Goal: Information Seeking & Learning: Learn about a topic

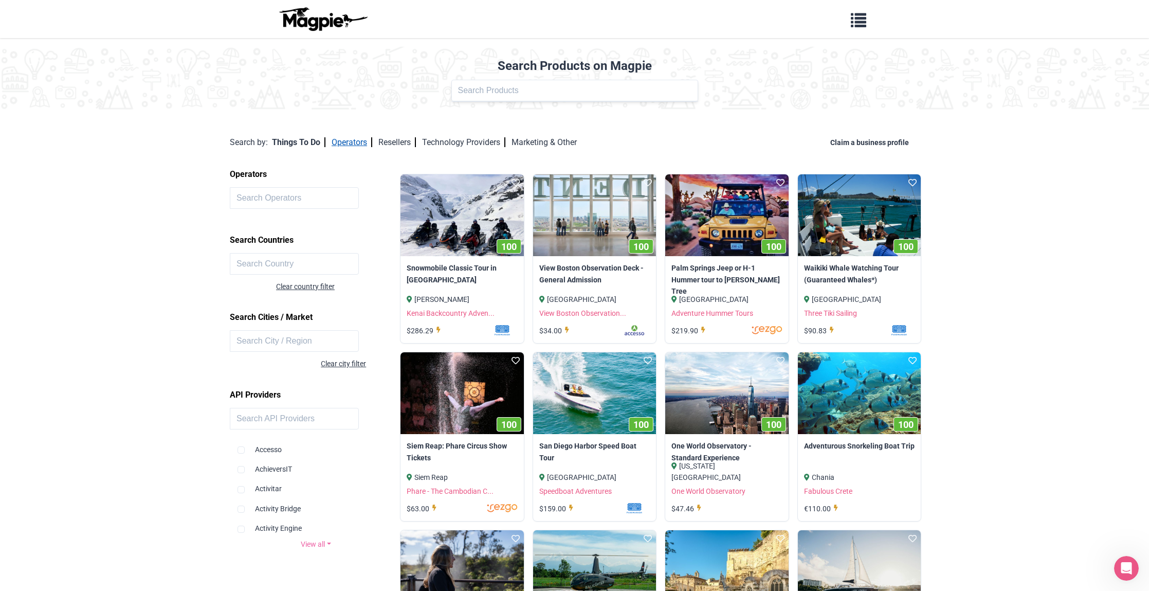
click at [365, 144] on link "Operators" at bounding box center [351, 142] width 41 height 10
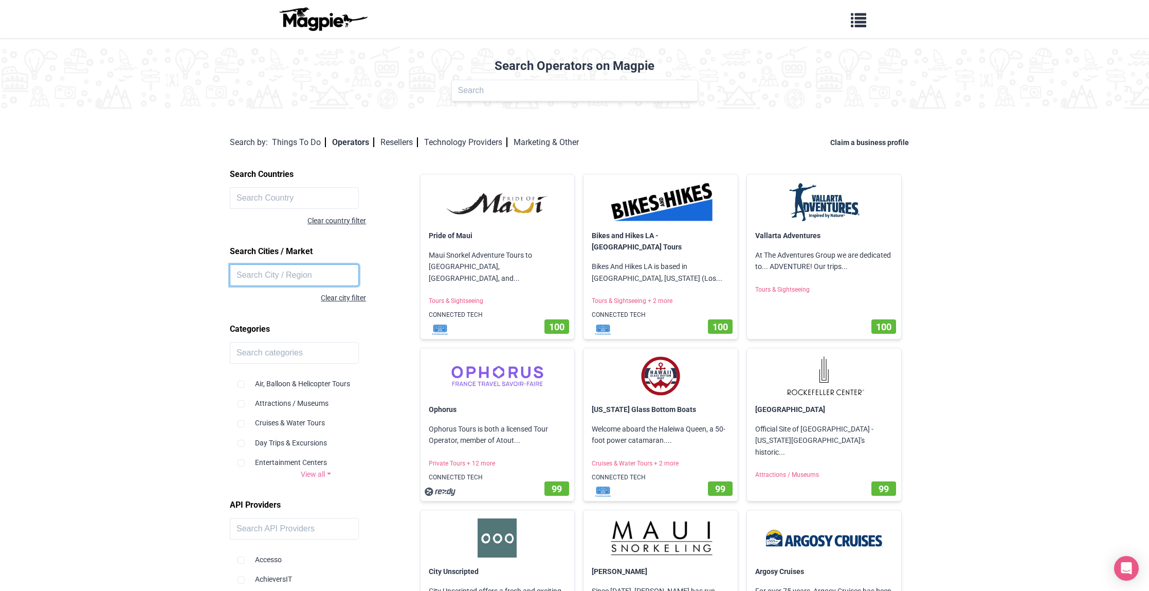
click at [295, 278] on input "text" at bounding box center [294, 275] width 129 height 22
type input "la paz"
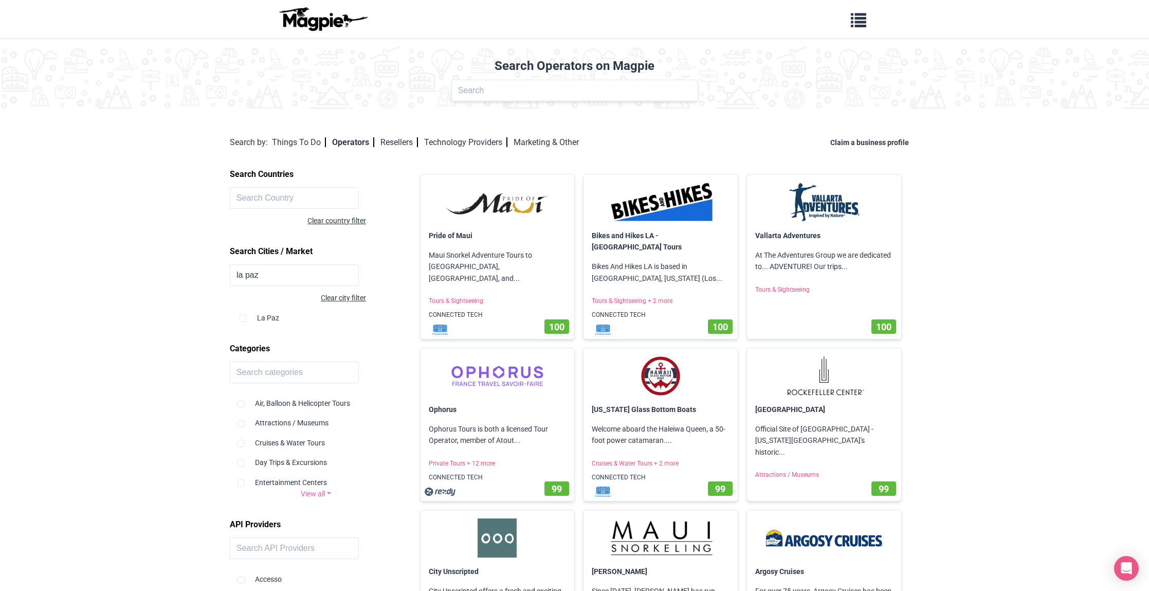
click at [268, 315] on div "La Paz" at bounding box center [316, 314] width 155 height 20
click at [272, 314] on div "La Paz" at bounding box center [316, 314] width 155 height 20
click at [292, 196] on input "text" at bounding box center [294, 198] width 129 height 22
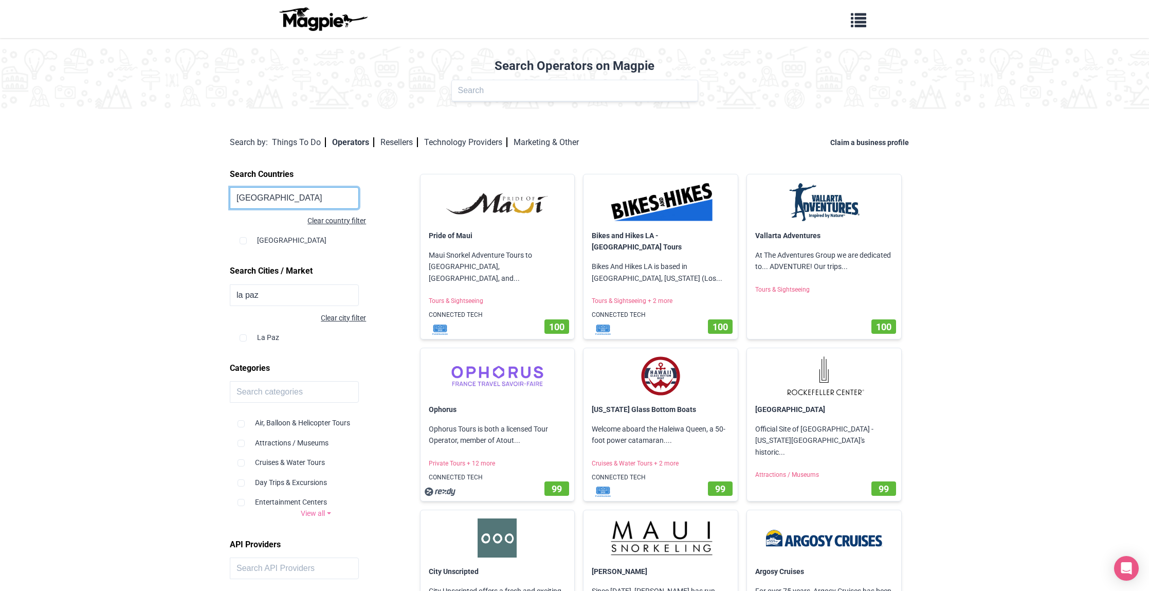
type input "Bolivia"
drag, startPoint x: 292, startPoint y: 196, endPoint x: 276, endPoint y: 242, distance: 48.4
click at [276, 242] on div "Bolivia" at bounding box center [316, 236] width 155 height 20
click at [264, 340] on div "La Paz" at bounding box center [316, 333] width 155 height 20
click at [269, 330] on div "La Paz" at bounding box center [316, 333] width 155 height 20
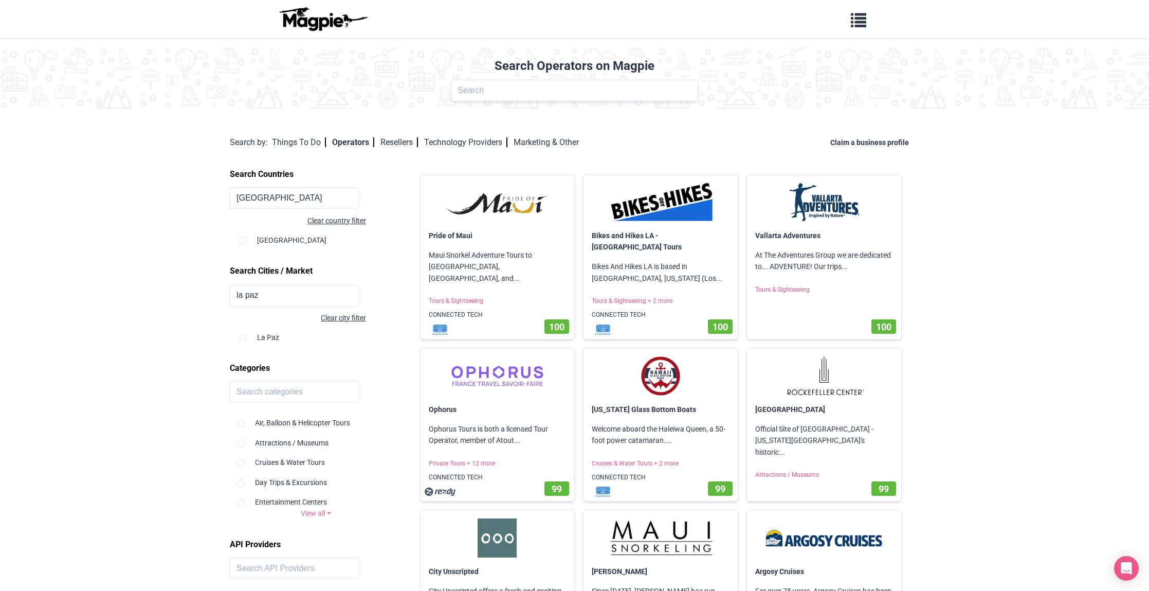
click at [300, 340] on div "La Paz" at bounding box center [316, 333] width 155 height 20
click at [271, 336] on div "La Paz" at bounding box center [316, 333] width 155 height 20
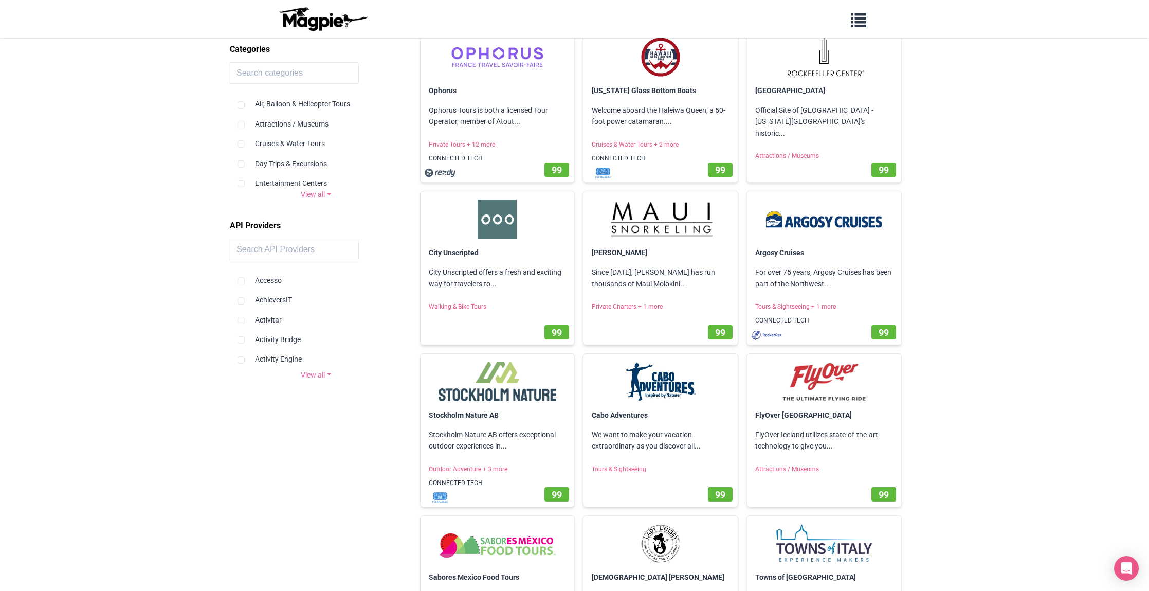
scroll to position [125, 0]
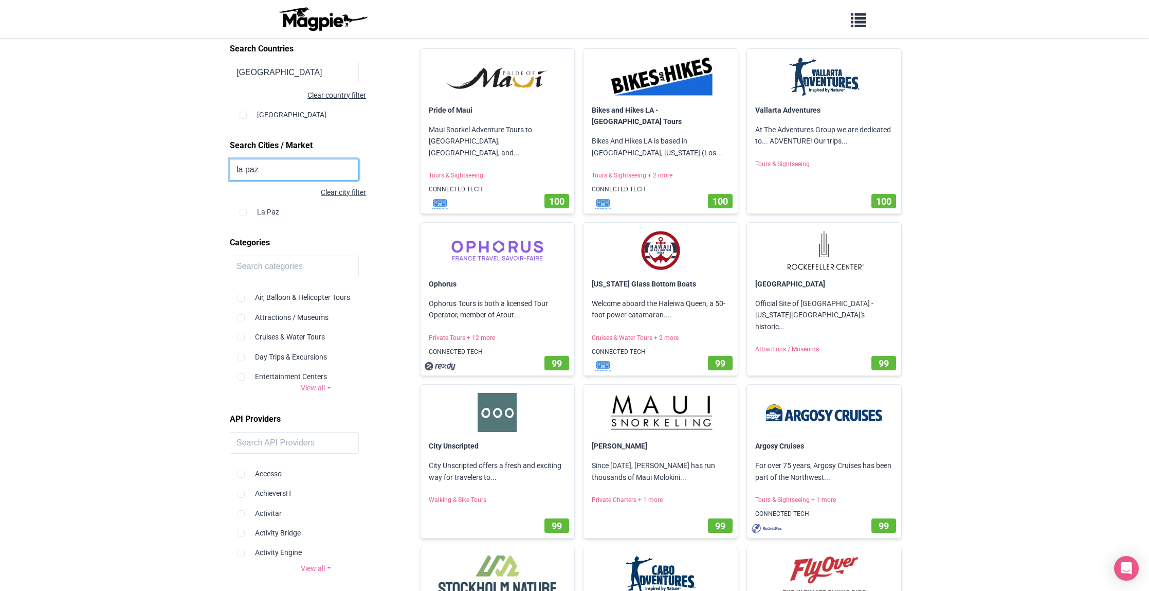
click at [300, 165] on input "la paz" at bounding box center [294, 170] width 129 height 22
click at [277, 211] on div "La Paz" at bounding box center [316, 208] width 155 height 20
click at [259, 210] on div "La Paz" at bounding box center [316, 208] width 155 height 20
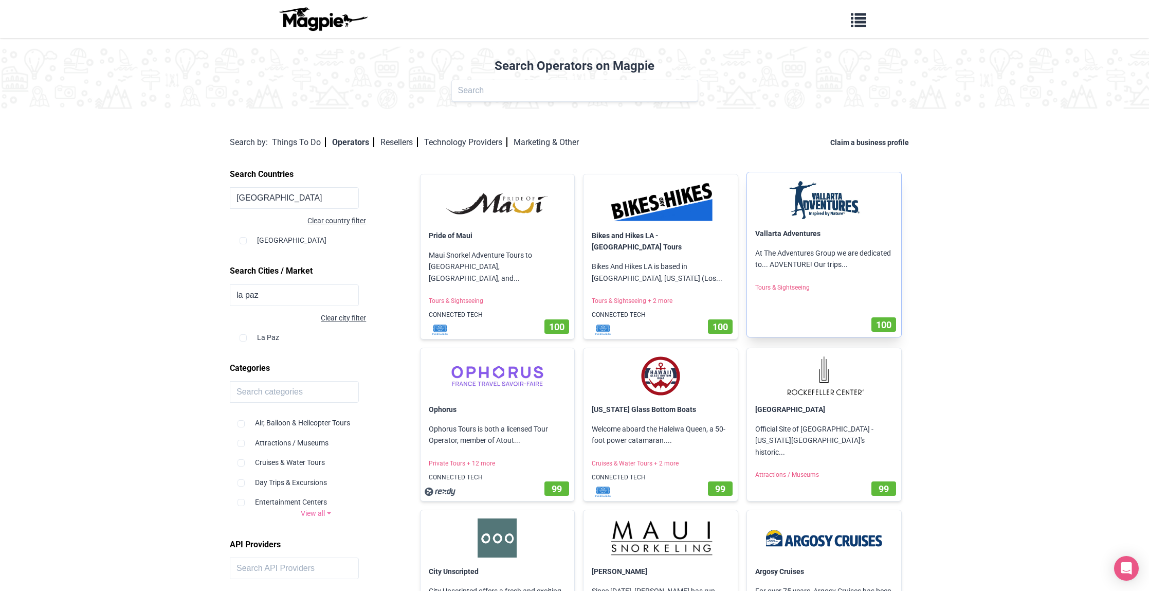
scroll to position [2, 0]
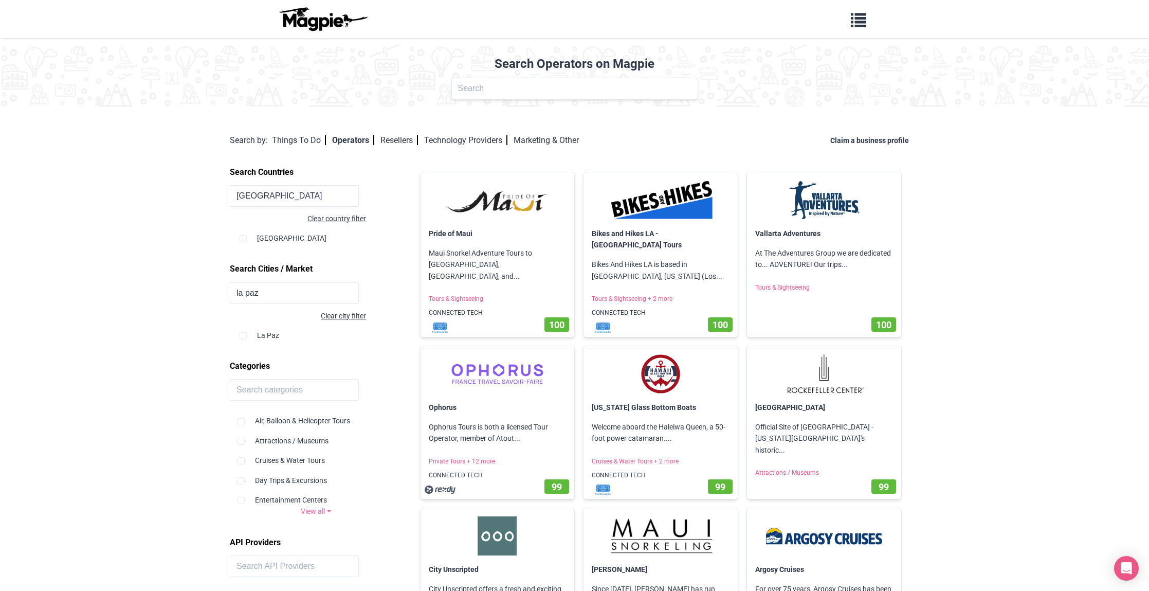
click at [262, 236] on div "Bolivia" at bounding box center [316, 234] width 155 height 20
click at [240, 236] on input "checkbox" at bounding box center [242, 238] width 7 height 7
checkbox input "true"
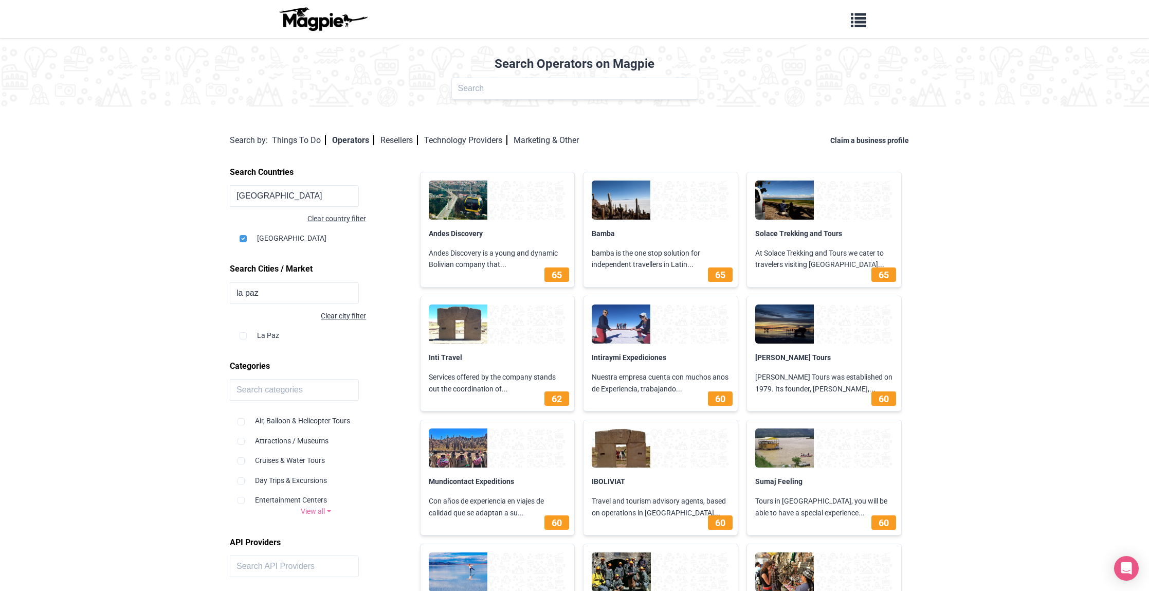
click at [244, 335] on input "checkbox" at bounding box center [242, 335] width 7 height 7
checkbox input "true"
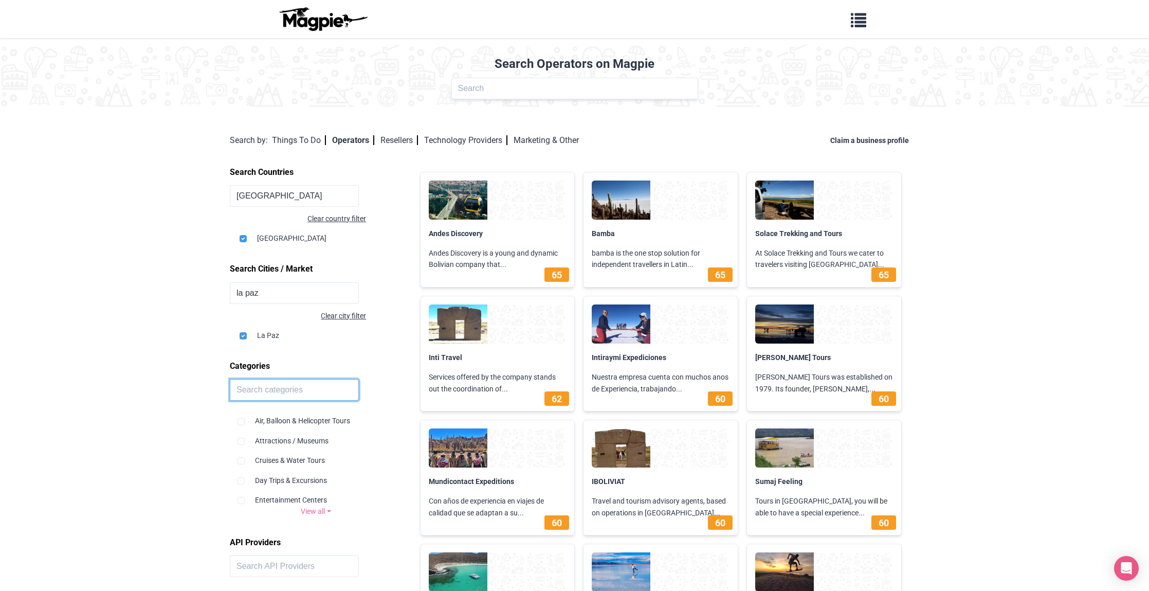
click at [300, 385] on input "text" at bounding box center [294, 390] width 129 height 22
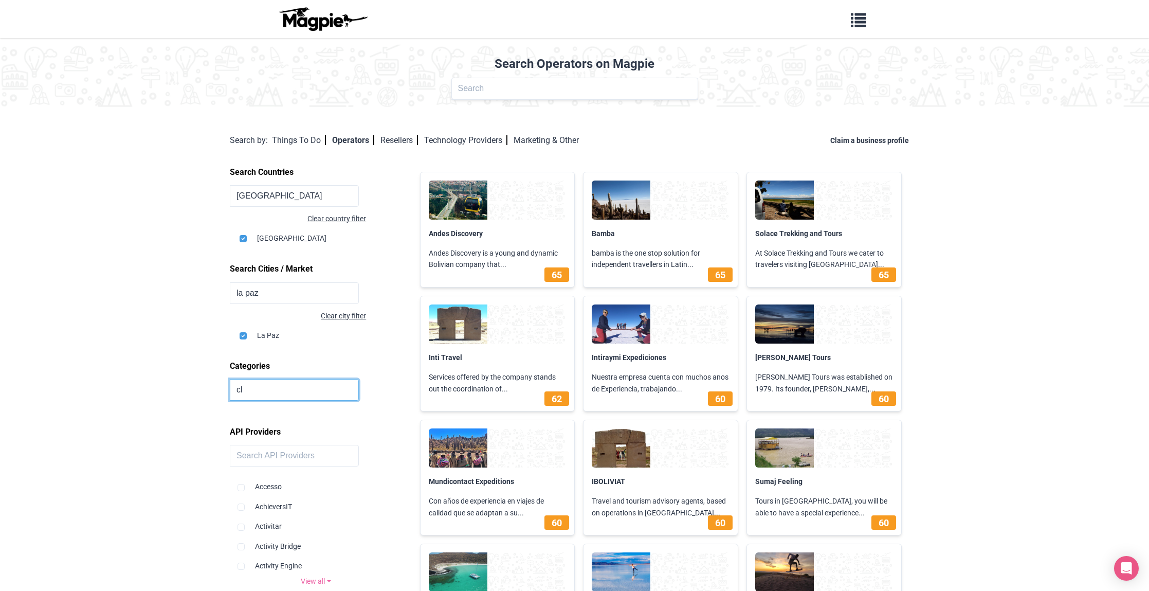
type input "c"
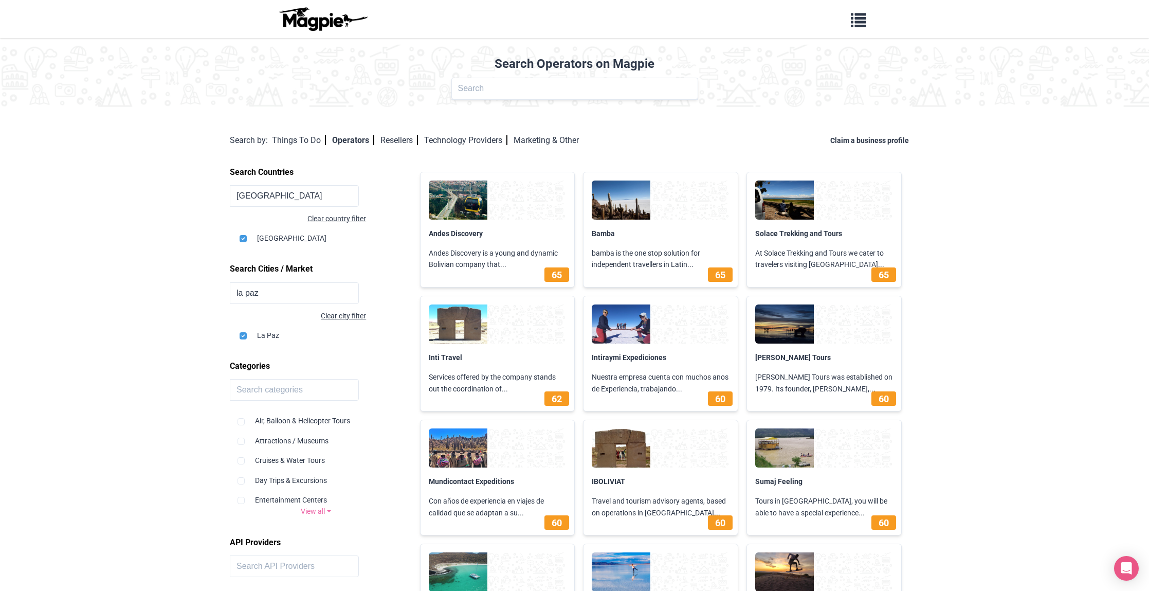
click at [319, 509] on link "View all" at bounding box center [316, 510] width 172 height 11
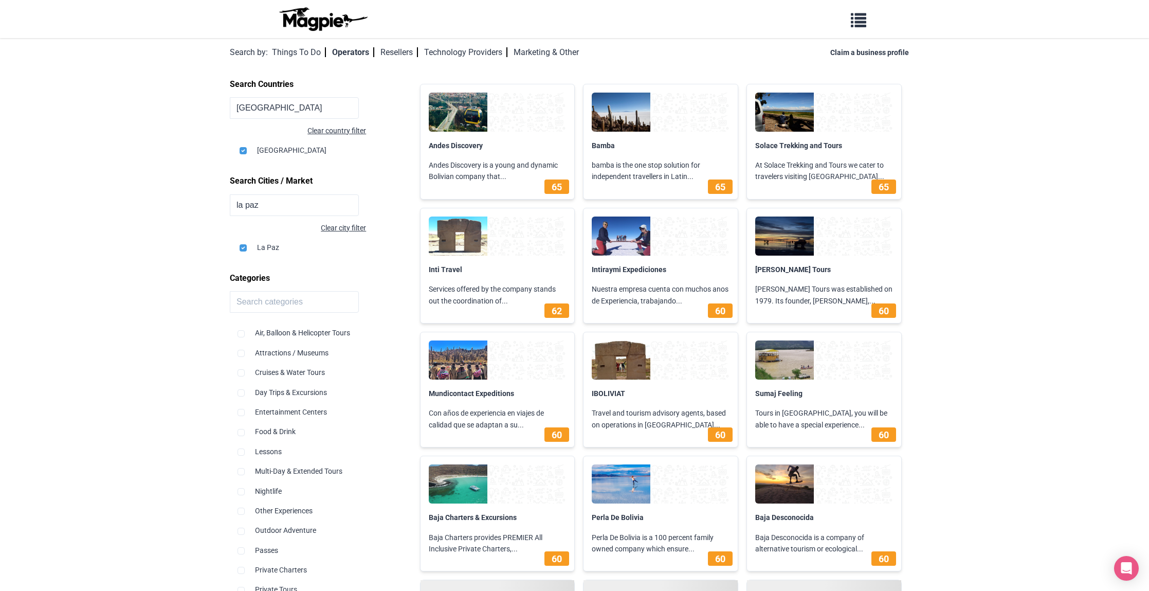
scroll to position [179, 0]
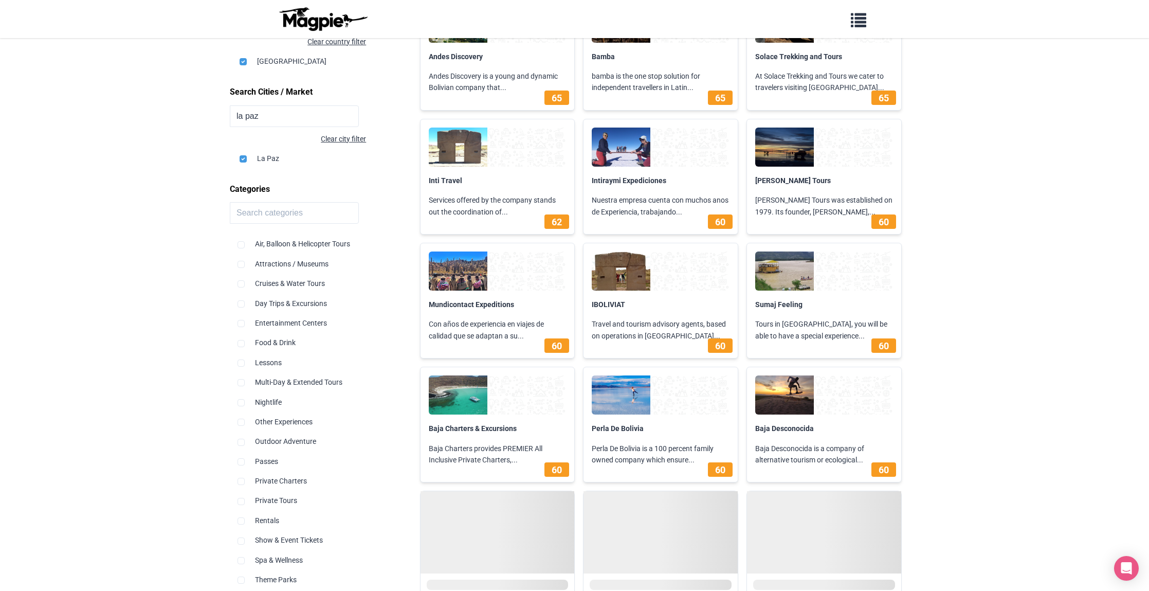
click at [275, 438] on div "Outdoor Adventure" at bounding box center [315, 437] width 157 height 20
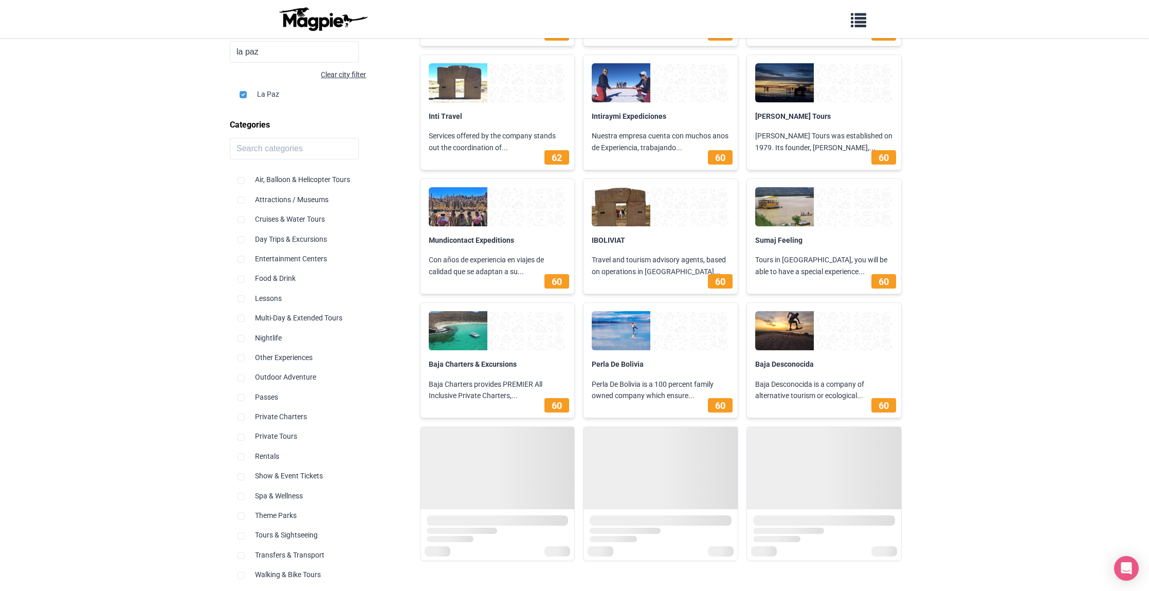
click at [244, 374] on input "checkbox" at bounding box center [240, 377] width 7 height 7
checkbox input "true"
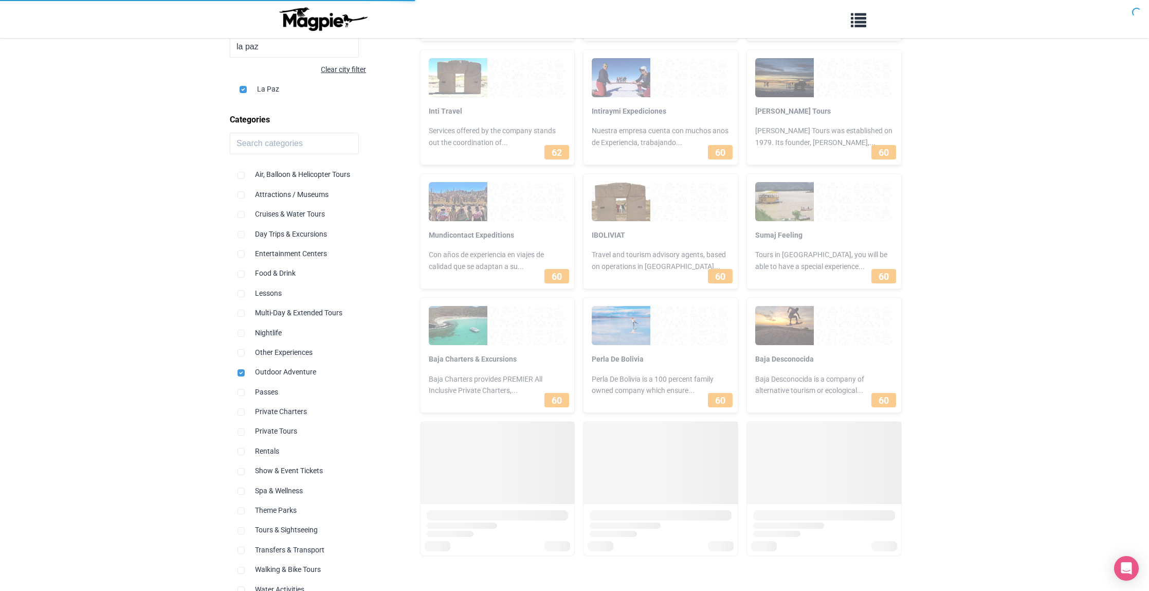
scroll to position [289, 0]
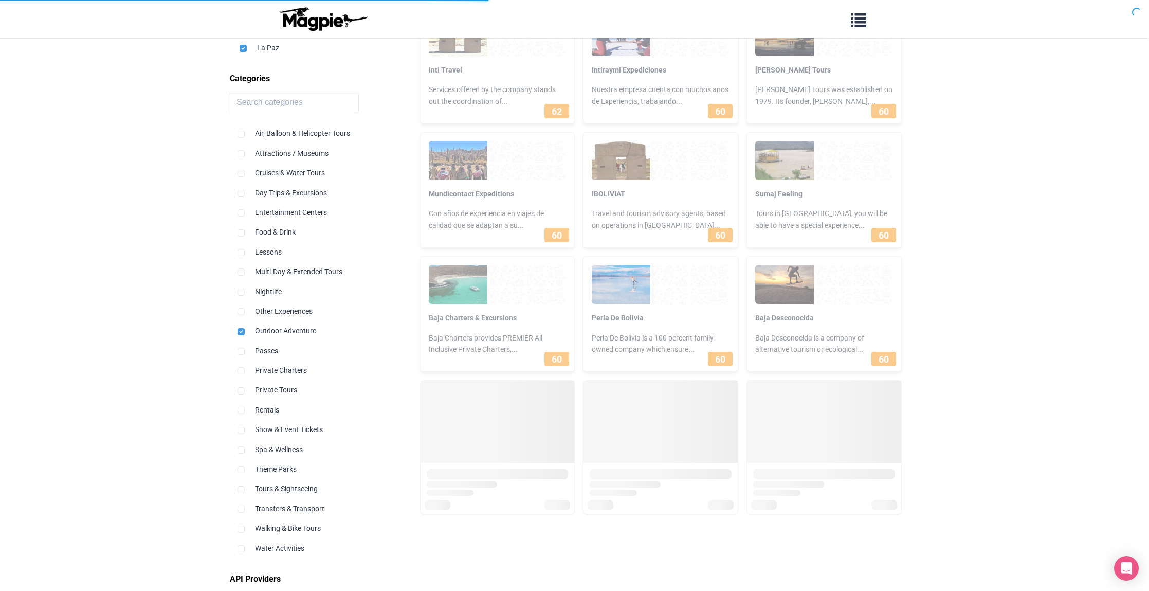
click at [243, 505] on input "checkbox" at bounding box center [240, 508] width 7 height 7
checkbox input "true"
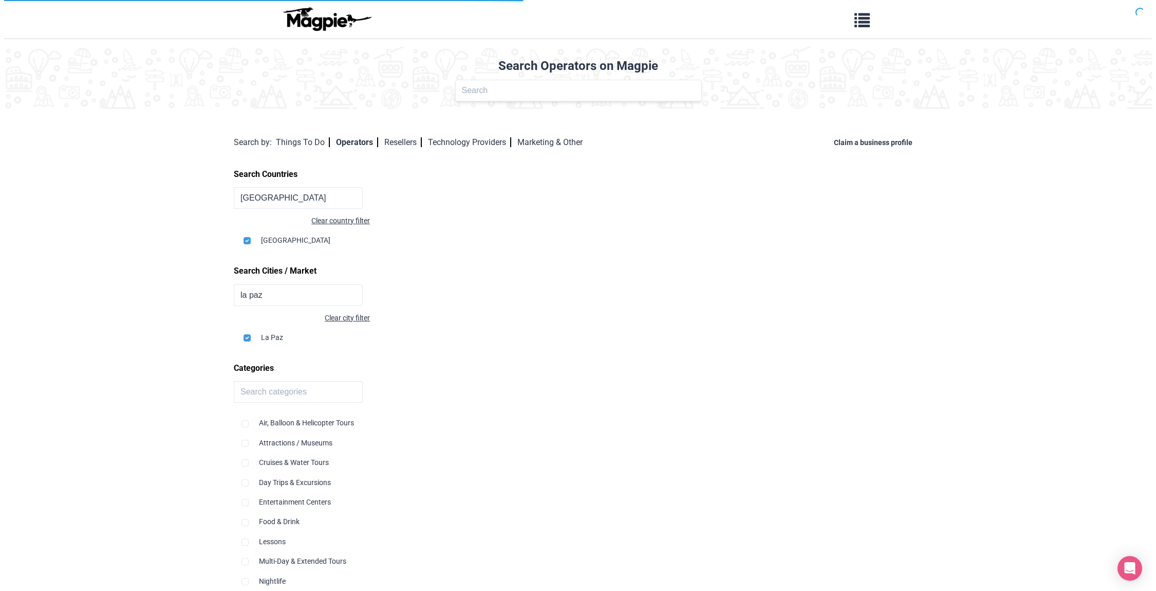
scroll to position [0, 0]
